Goal: Task Accomplishment & Management: Use online tool/utility

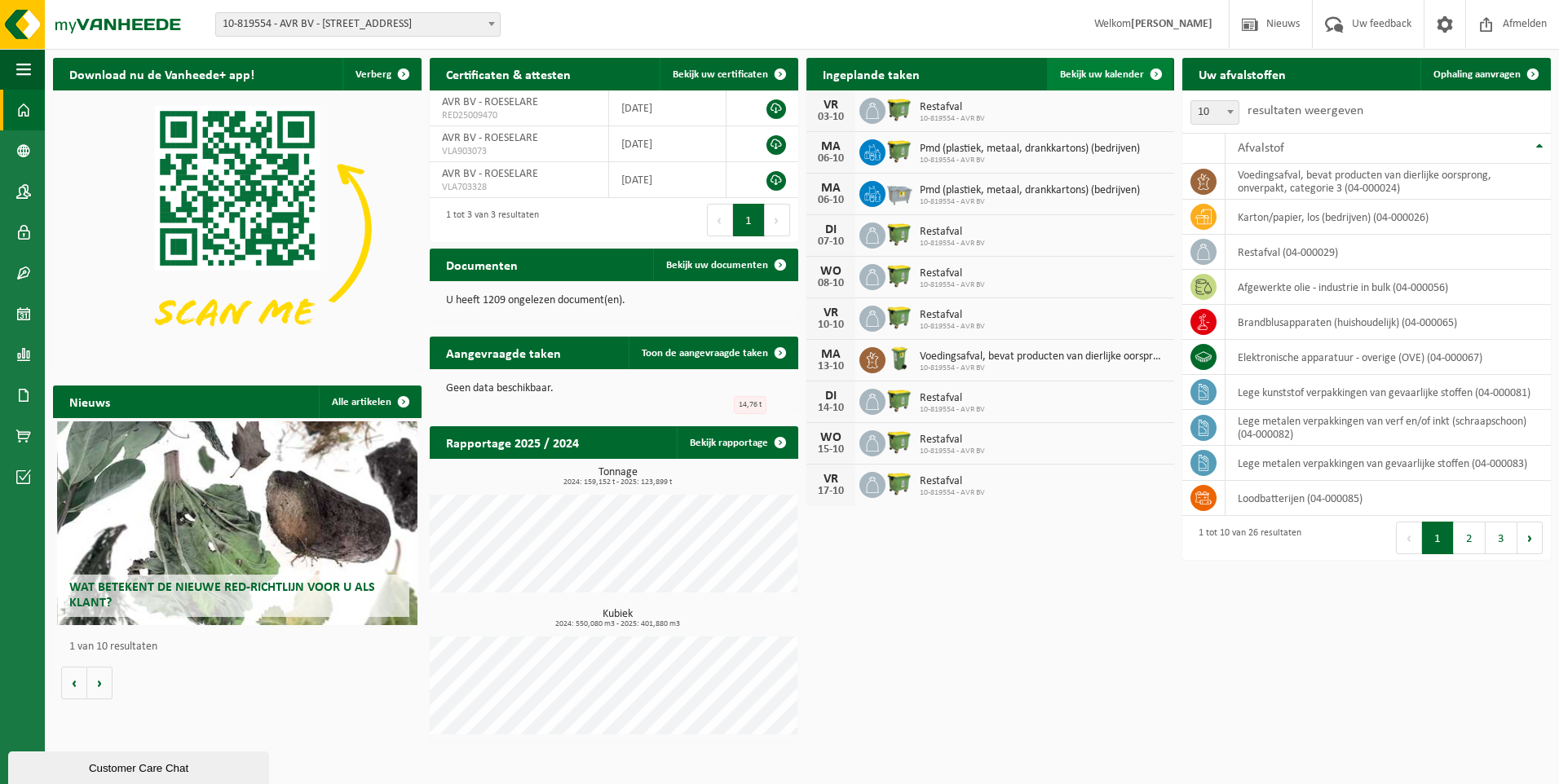
click at [1097, 78] on span "Bekijk uw kalender" at bounding box center [1102, 74] width 84 height 11
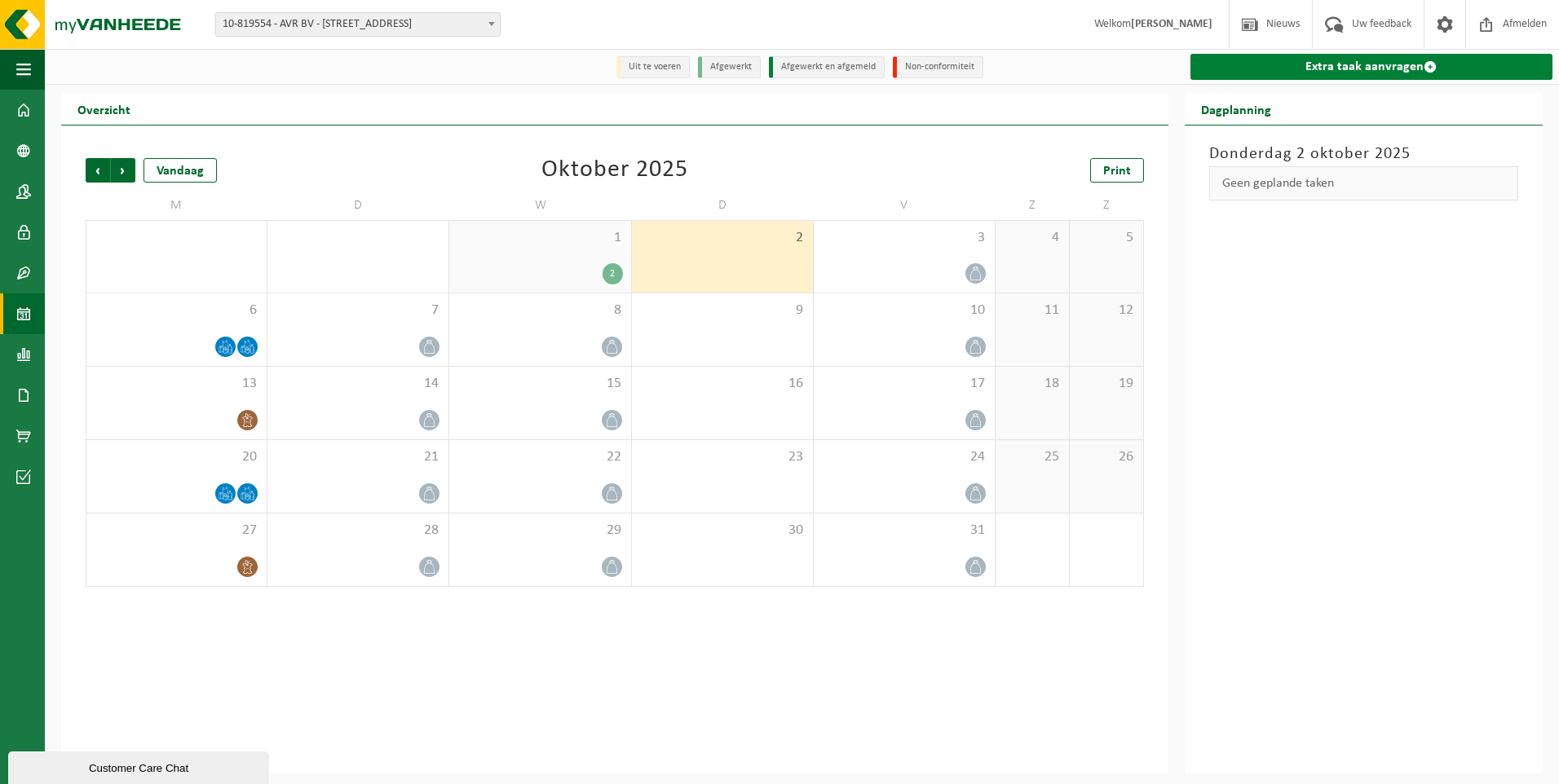
click at [1377, 66] on link "Extra taak aanvragen" at bounding box center [1371, 67] width 362 height 26
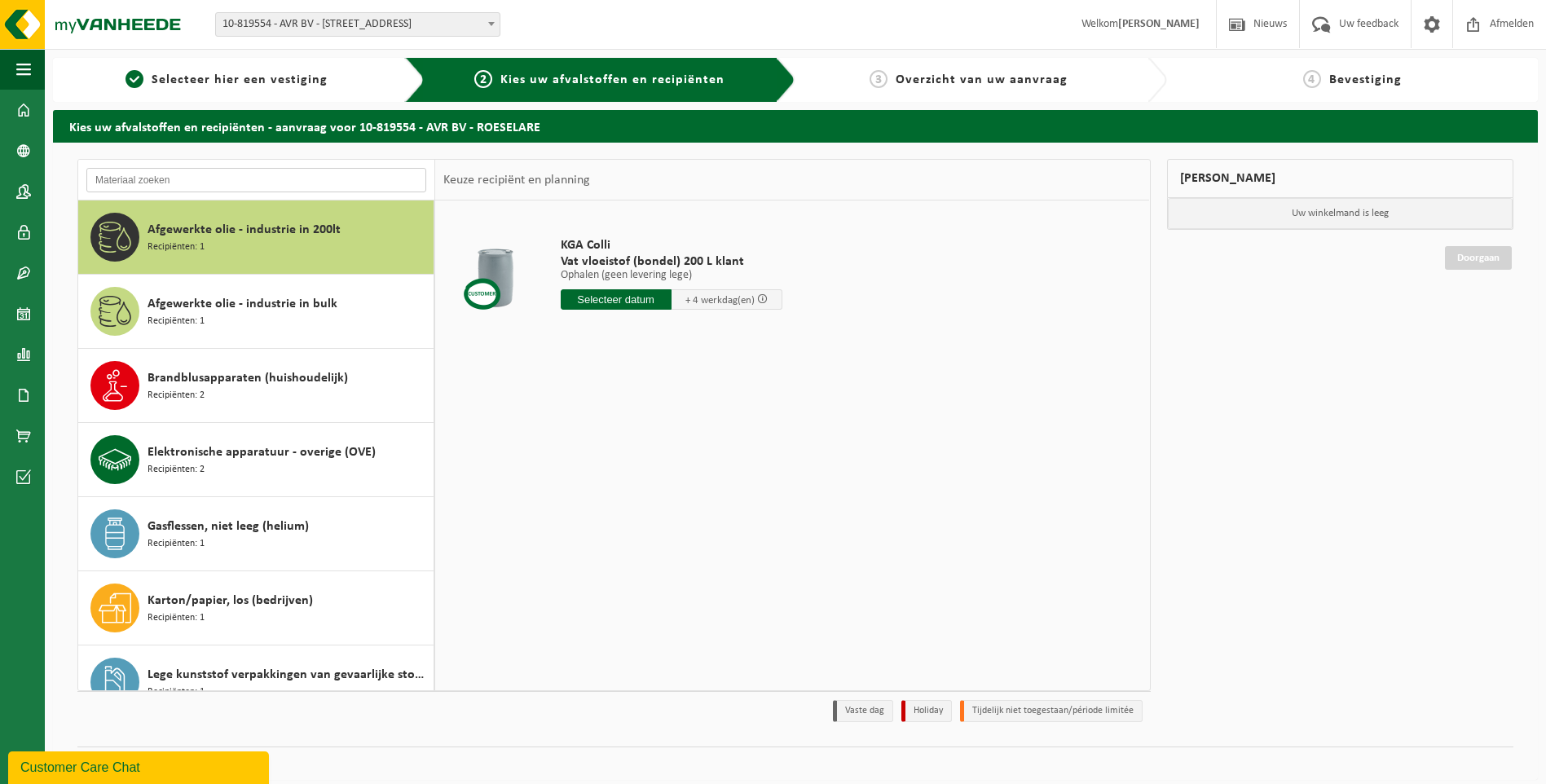
click at [219, 181] on input "text" at bounding box center [256, 180] width 340 height 25
type input "o"
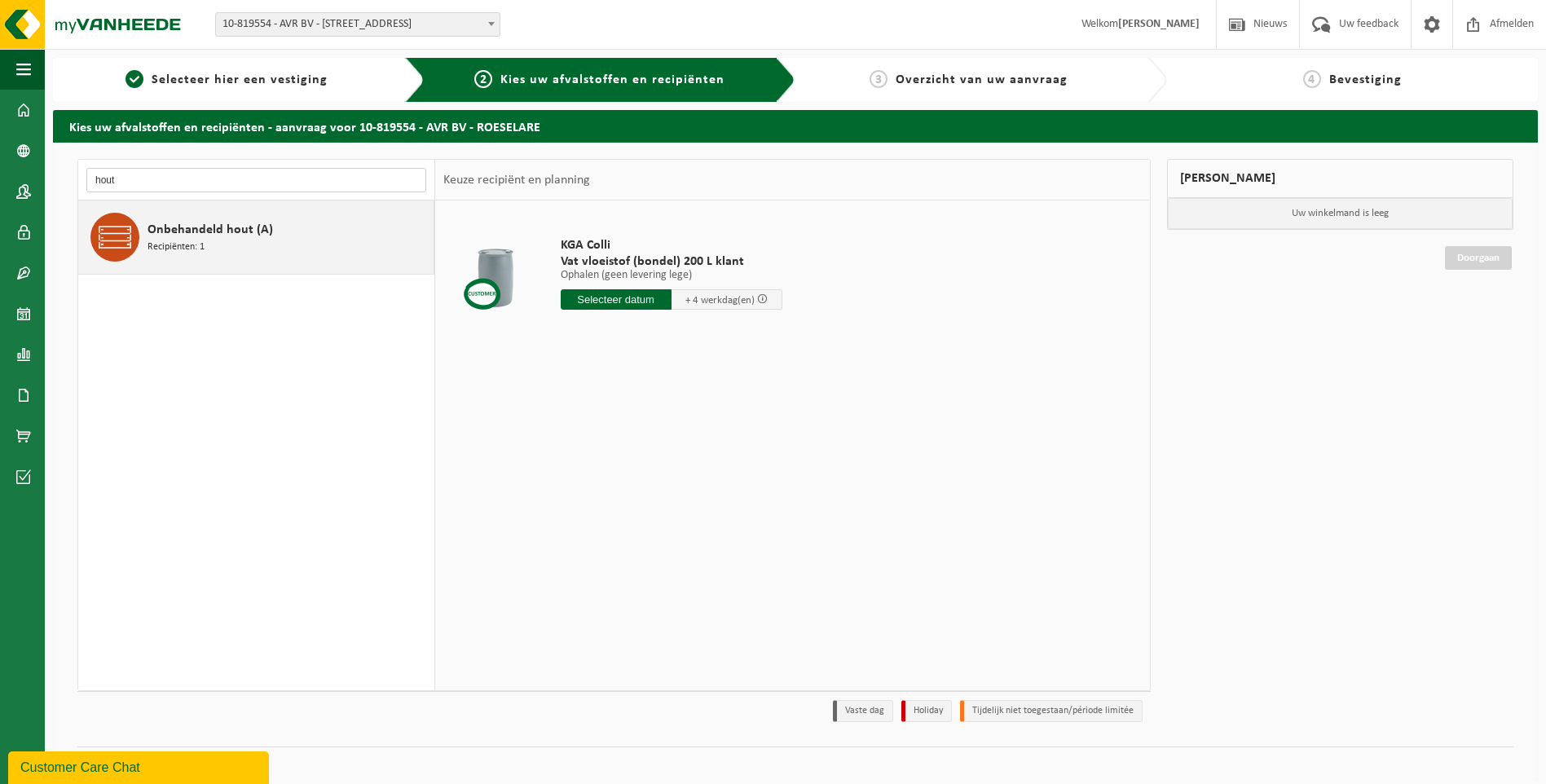
type input "hout"
click at [156, 215] on div "Onbehandeld hout (A) Recipiënten: 1" at bounding box center [288, 237] width 282 height 49
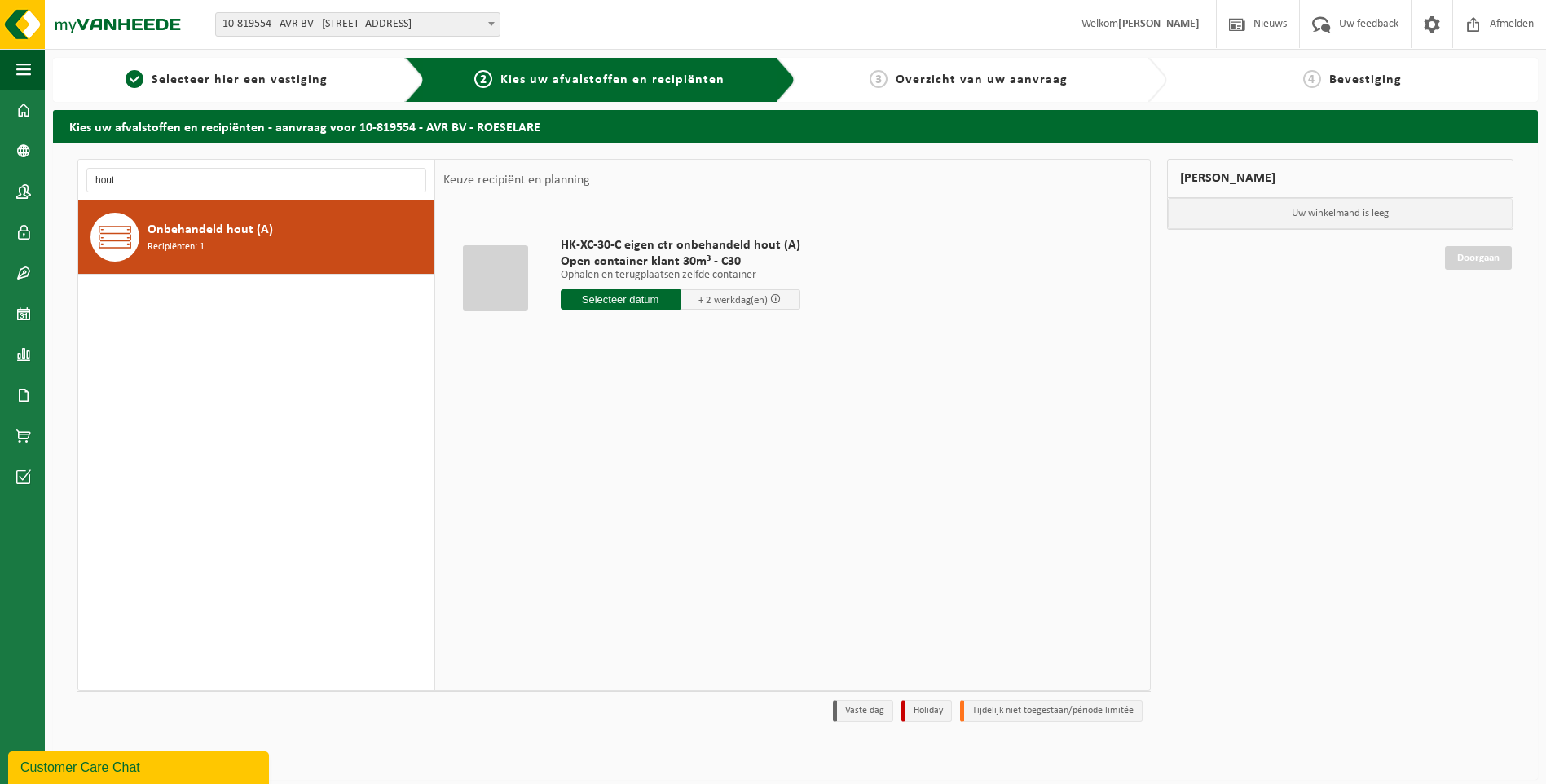
click at [595, 300] on input "text" at bounding box center [620, 300] width 119 height 20
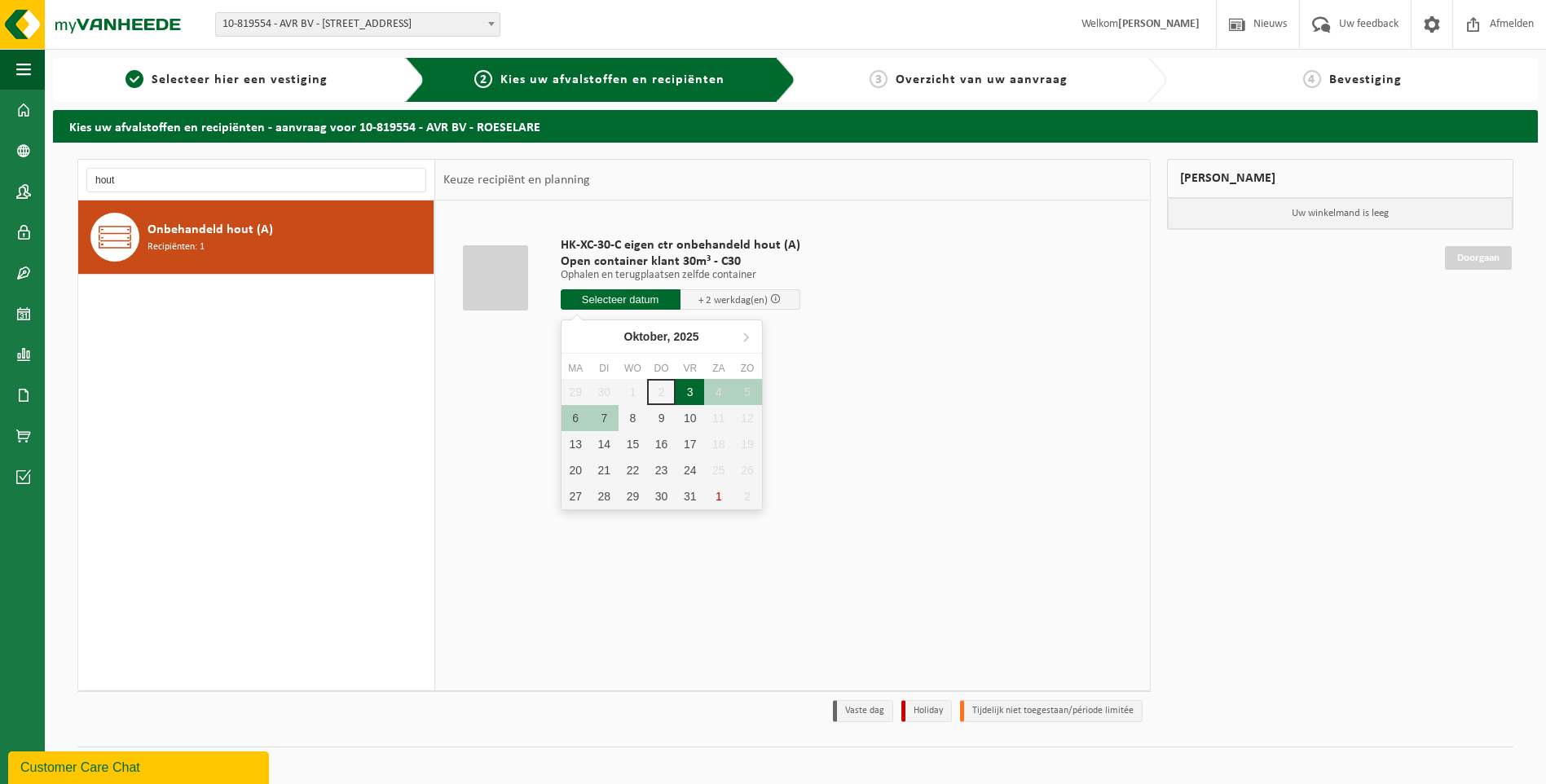
click at [692, 398] on div "3" at bounding box center [690, 392] width 29 height 26
type input "Van 2025-10-03"
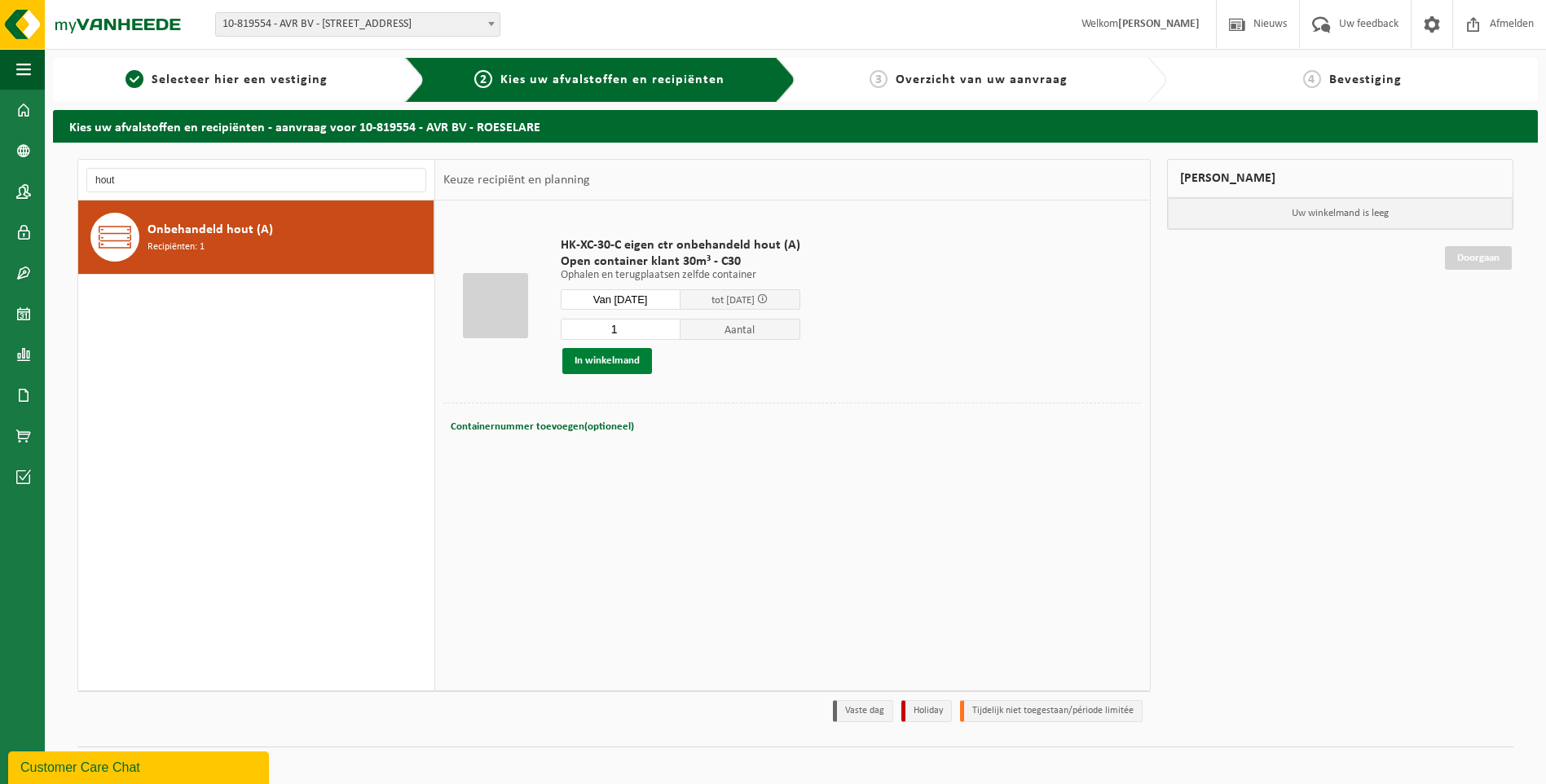
click at [602, 363] on button "In winkelmand" at bounding box center [607, 361] width 90 height 26
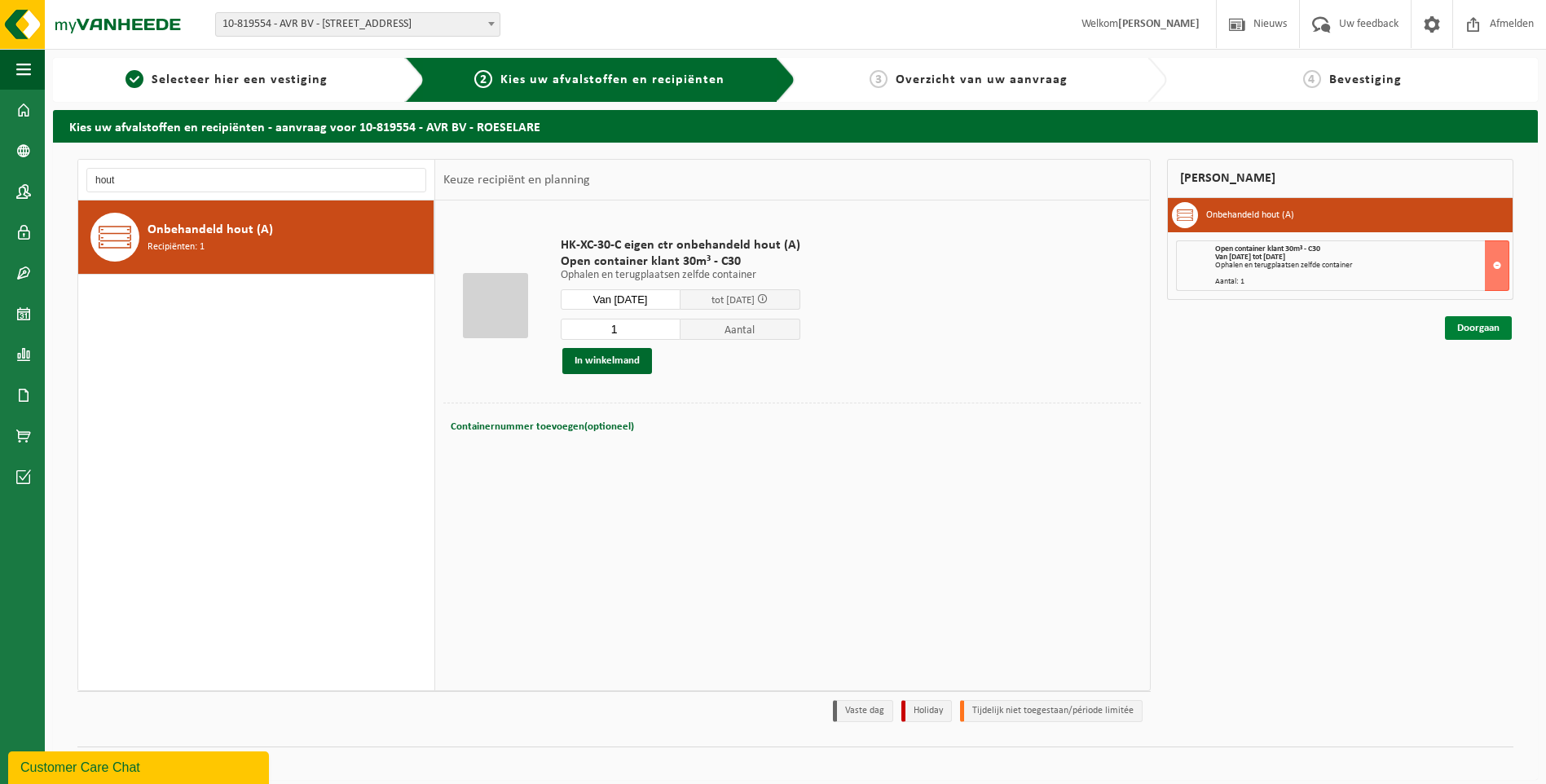
click at [1496, 327] on link "Doorgaan" at bounding box center [1479, 327] width 67 height 24
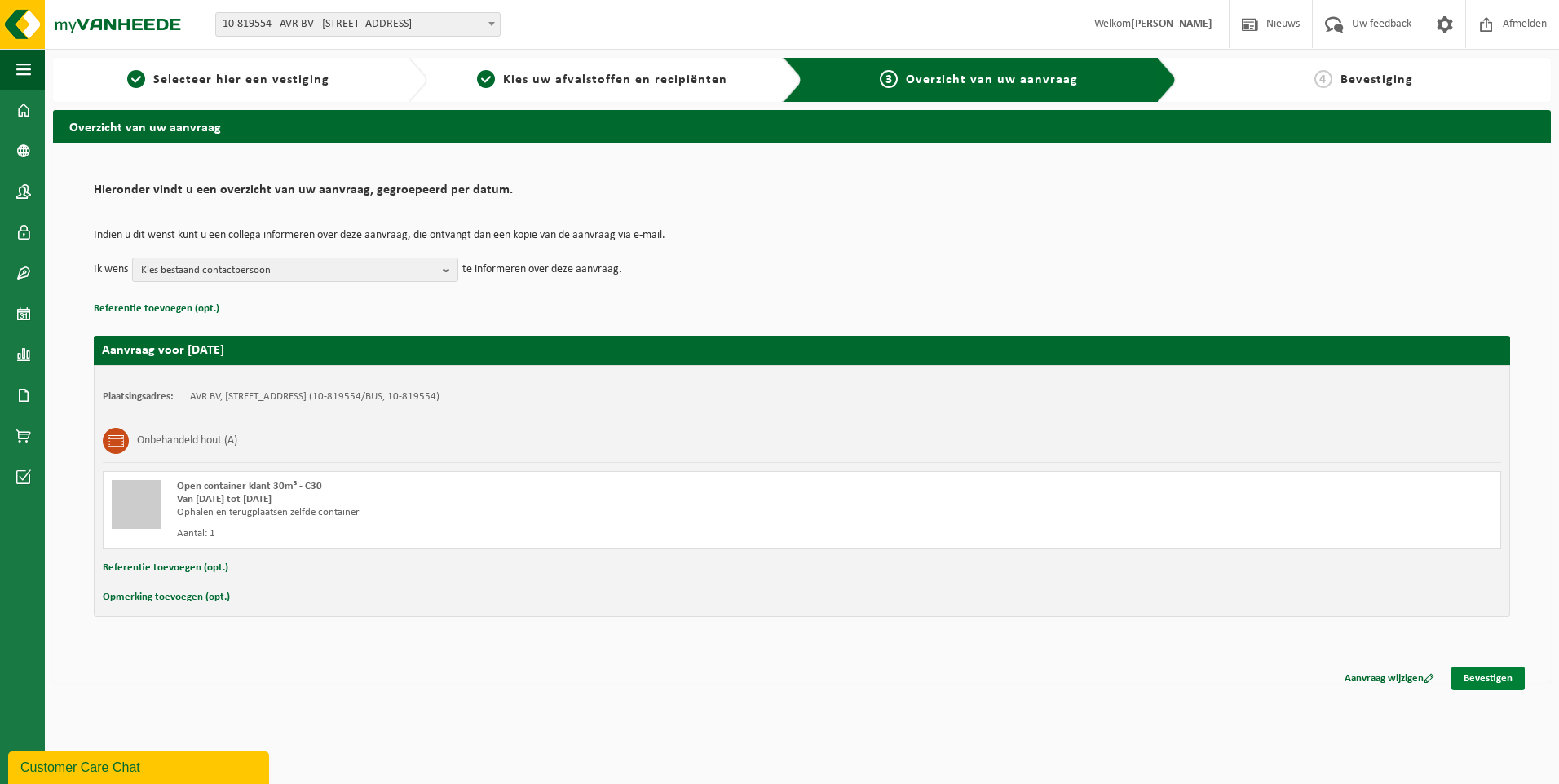
click at [1466, 671] on link "Bevestigen" at bounding box center [1489, 678] width 74 height 24
